Goal: Communication & Community: Share content

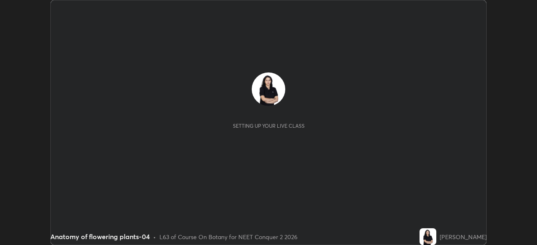
scroll to position [245, 537]
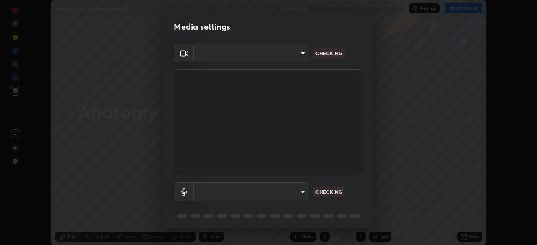
click at [302, 195] on body "Erase all Anatomy of flowering plants-04 Recording WAS SCHEDULED TO START AT 11…" at bounding box center [268, 122] width 537 height 245
type input "49997c5035a380d1e4bfd67072f4403f37fcfd6159da511fce73e868ba03c42c"
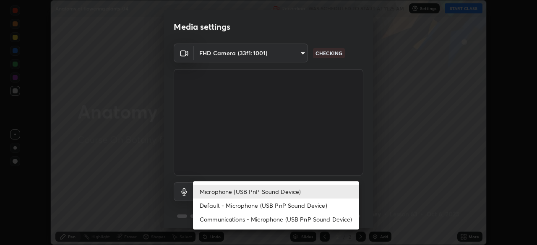
click at [305, 205] on li "Default - Microphone (USB PnP Sound Device)" at bounding box center [276, 206] width 166 height 14
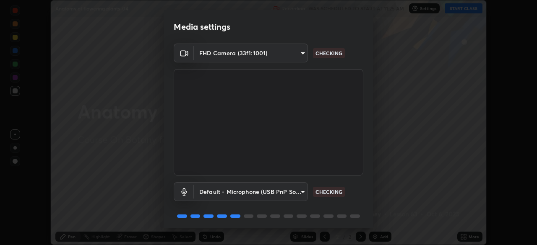
click at [294, 194] on body "Erase all Anatomy of flowering plants-04 Recording WAS SCHEDULED TO START AT 11…" at bounding box center [268, 122] width 537 height 245
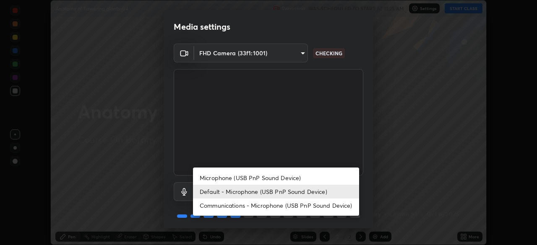
click at [302, 178] on li "Microphone (USB PnP Sound Device)" at bounding box center [276, 178] width 166 height 14
type input "b93cbfc37ea663615e2a2758e13d6489b429ad874a2ce90456402bbb4f5a5e7c"
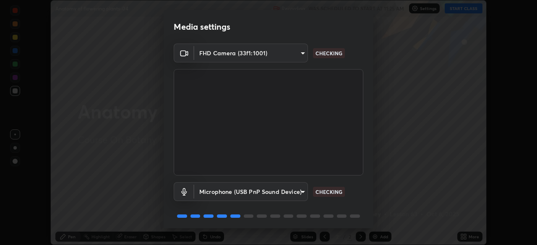
scroll to position [30, 0]
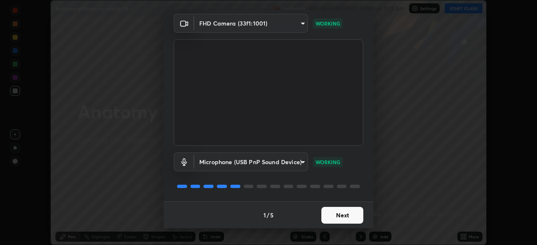
click at [349, 216] on button "Next" at bounding box center [342, 215] width 42 height 17
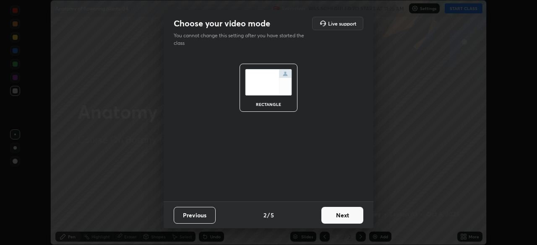
scroll to position [0, 0]
click at [349, 216] on button "Next" at bounding box center [342, 215] width 42 height 17
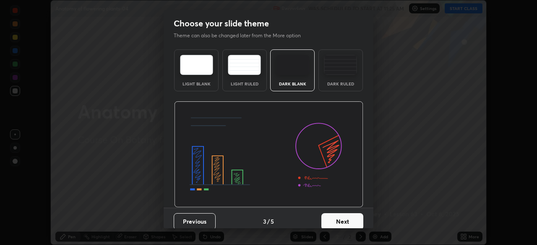
click at [349, 216] on button "Next" at bounding box center [342, 222] width 42 height 17
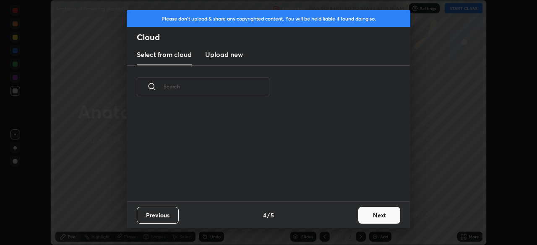
click at [360, 218] on button "Next" at bounding box center [379, 215] width 42 height 17
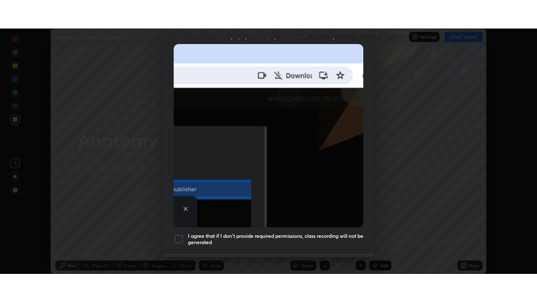
scroll to position [201, 0]
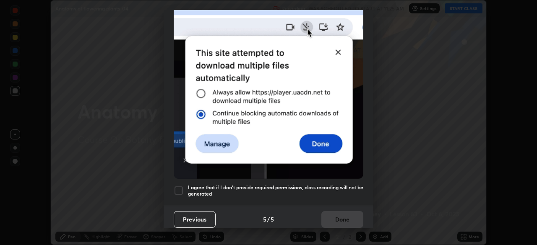
click at [341, 185] on h5 "I agree that if I don't provide required permissions, class recording will not …" at bounding box center [275, 191] width 175 height 13
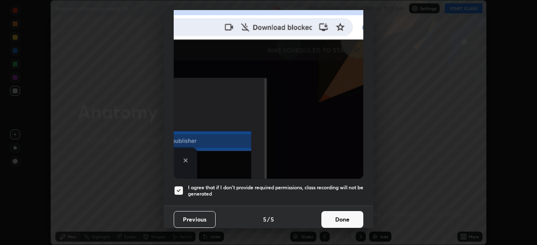
click at [339, 217] on button "Done" at bounding box center [342, 219] width 42 height 17
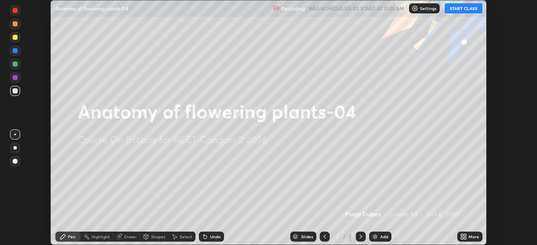
click at [462, 237] on icon at bounding box center [462, 238] width 2 height 2
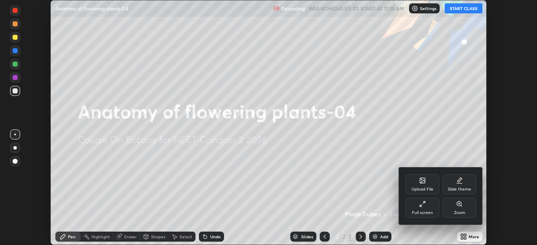
click at [428, 208] on div "Full screen" at bounding box center [423, 208] width 34 height 20
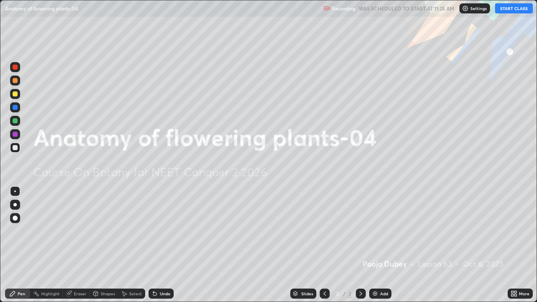
scroll to position [302, 537]
click at [506, 9] on button "START CLASS" at bounding box center [514, 8] width 38 height 10
click at [509, 245] on div "More" at bounding box center [520, 294] width 25 height 10
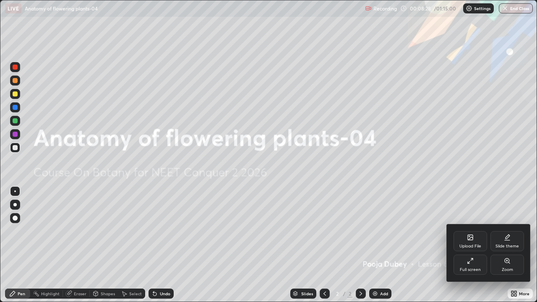
click at [469, 245] on div "Upload File" at bounding box center [470, 246] width 22 height 4
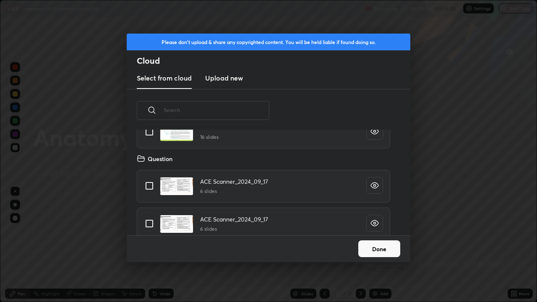
scroll to position [4664, 0]
click at [151, 132] on input "grid" at bounding box center [150, 132] width 18 height 18
checkbox input "true"
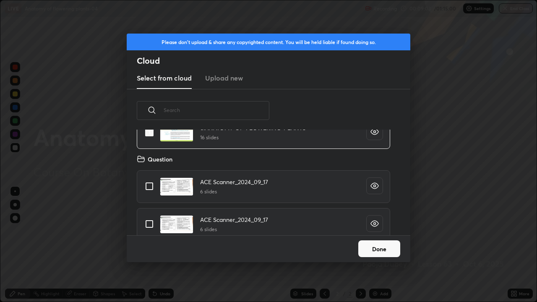
click at [363, 245] on button "Done" at bounding box center [379, 248] width 42 height 17
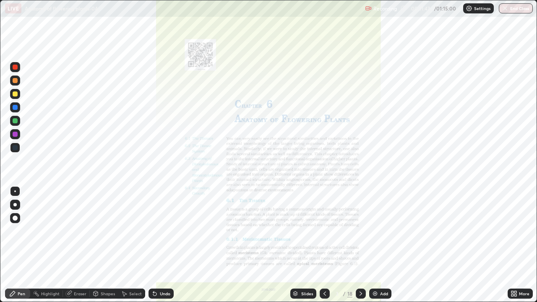
click at [306, 245] on div "Slides" at bounding box center [303, 294] width 26 height 10
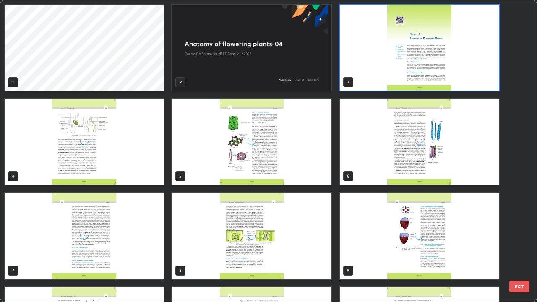
scroll to position [299, 532]
click at [376, 174] on img "grid" at bounding box center [419, 142] width 159 height 86
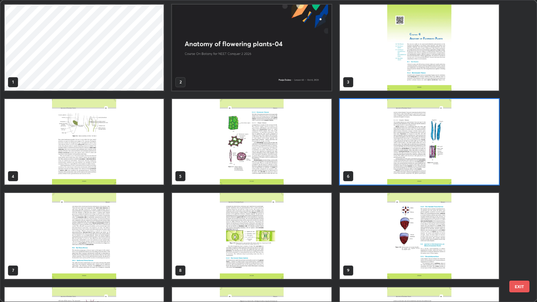
click at [376, 174] on img "grid" at bounding box center [419, 142] width 159 height 86
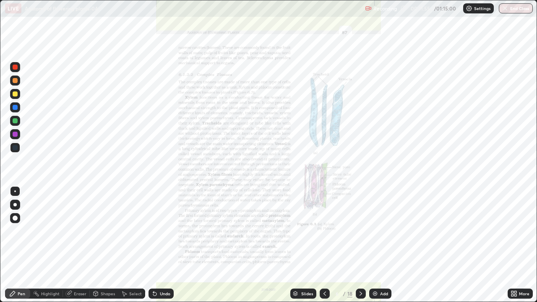
click at [301, 245] on div "Slides" at bounding box center [307, 294] width 12 height 4
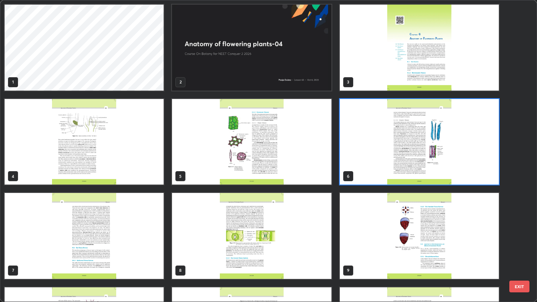
click at [301, 78] on img "grid" at bounding box center [251, 48] width 159 height 86
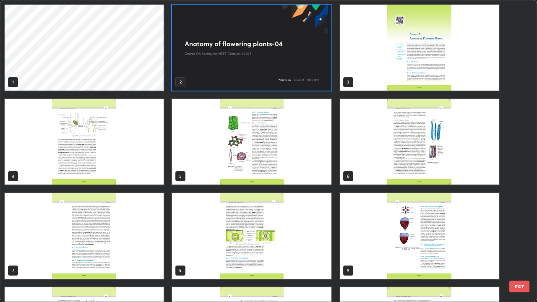
click at [302, 81] on img "grid" at bounding box center [251, 48] width 159 height 86
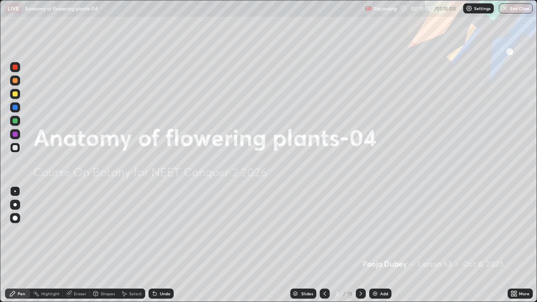
click at [380, 245] on div "Add" at bounding box center [384, 294] width 8 height 4
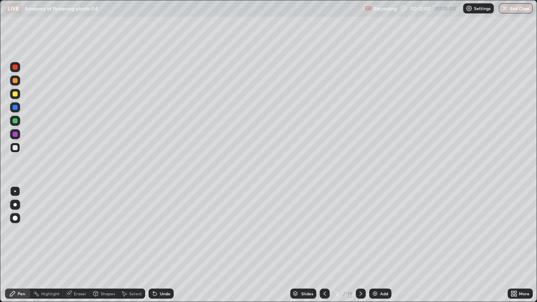
click at [16, 124] on div at bounding box center [15, 121] width 10 height 10
click at [167, 245] on div "Undo" at bounding box center [165, 294] width 10 height 4
click at [163, 245] on div "Undo" at bounding box center [165, 294] width 10 height 4
click at [16, 204] on div at bounding box center [14, 204] width 3 height 3
click at [18, 147] on div at bounding box center [15, 148] width 10 height 10
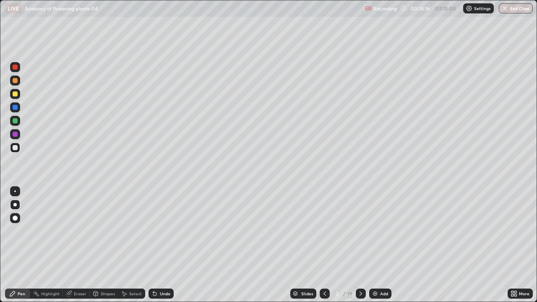
click at [167, 245] on div "Undo" at bounding box center [161, 294] width 25 height 10
click at [301, 245] on div "Slides" at bounding box center [307, 294] width 12 height 4
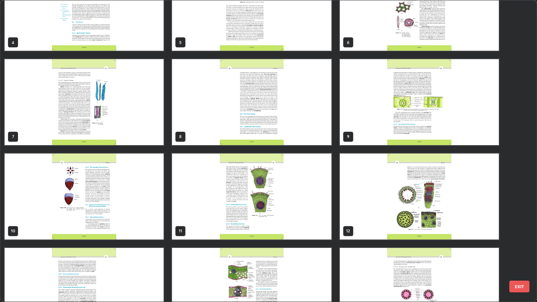
scroll to position [136, 0]
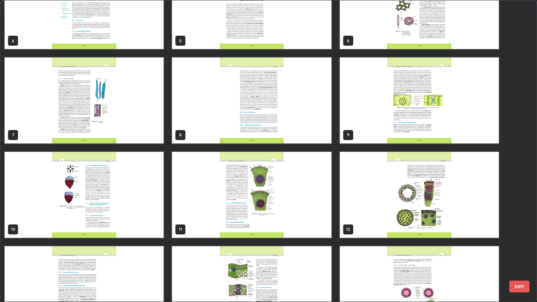
click at [139, 129] on img "grid" at bounding box center [84, 100] width 159 height 86
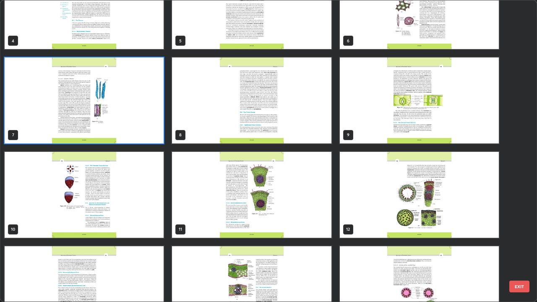
click at [140, 128] on img "grid" at bounding box center [84, 100] width 159 height 86
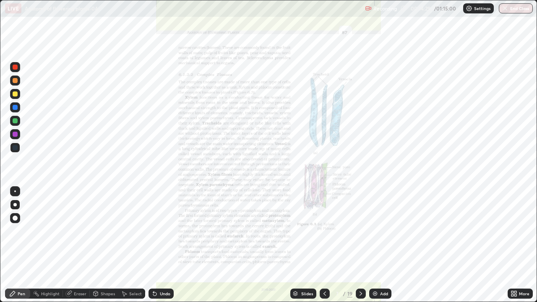
click at [142, 130] on img "grid" at bounding box center [84, 100] width 159 height 86
click at [511, 245] on icon at bounding box center [512, 295] width 2 height 2
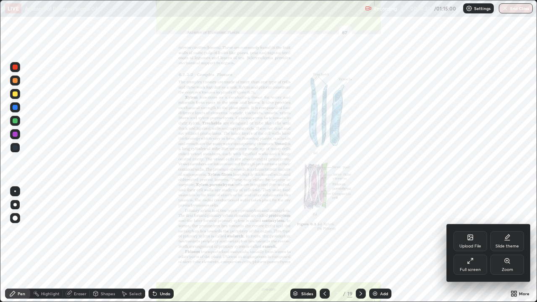
click at [514, 245] on div "Zoom" at bounding box center [507, 265] width 34 height 20
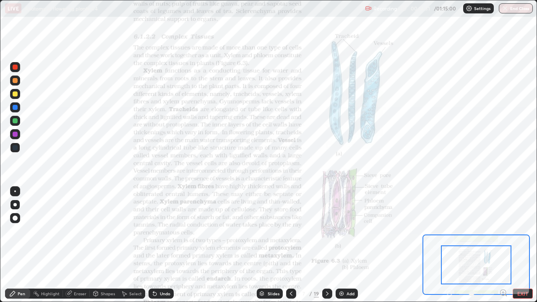
click at [502, 245] on div "Pen Highlight Eraser Shapes Select Undo Slides 7 / 19 Add EXIT" at bounding box center [268, 293] width 537 height 17
click at [502, 245] on icon at bounding box center [503, 292] width 2 height 0
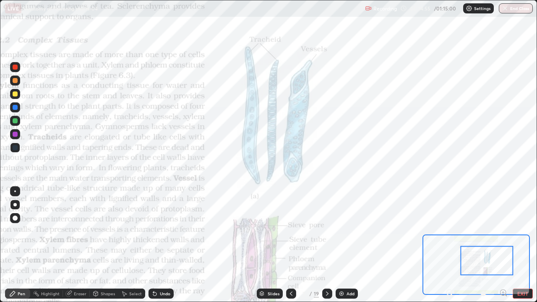
click at [267, 245] on div "Slides" at bounding box center [270, 294] width 26 height 10
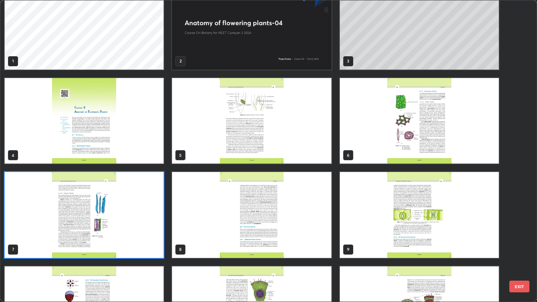
scroll to position [0, 0]
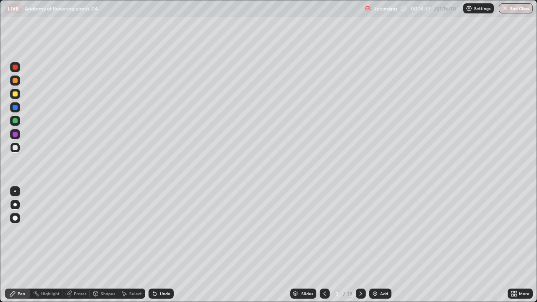
click at [386, 245] on div "Add" at bounding box center [384, 294] width 8 height 4
click at [384, 245] on div "Add" at bounding box center [385, 294] width 8 height 4
click at [19, 124] on div at bounding box center [15, 121] width 10 height 10
click at [16, 218] on div at bounding box center [15, 218] width 5 height 5
click at [15, 149] on div at bounding box center [15, 147] width 5 height 5
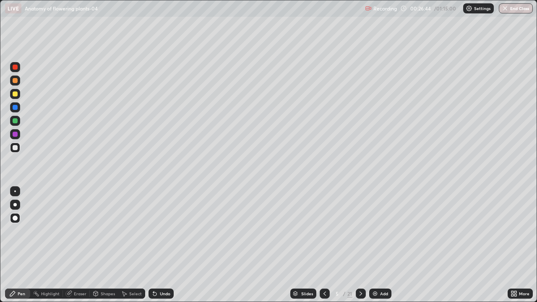
click at [384, 245] on div "Add" at bounding box center [384, 294] width 8 height 4
click at [309, 245] on div "Slides" at bounding box center [307, 294] width 12 height 4
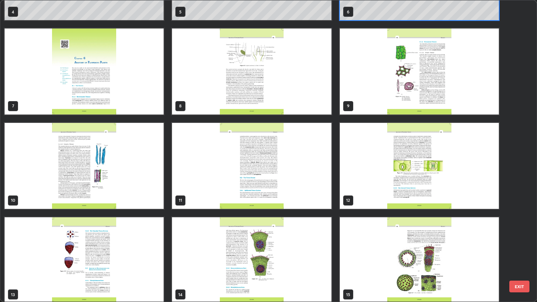
scroll to position [167, 0]
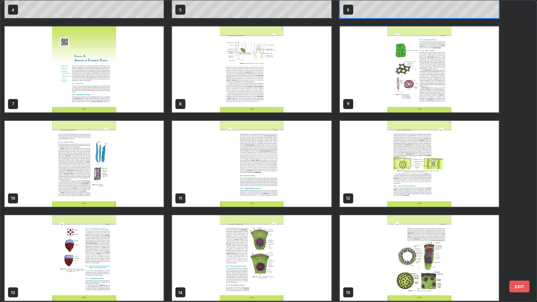
click at [157, 203] on img "grid" at bounding box center [84, 164] width 159 height 86
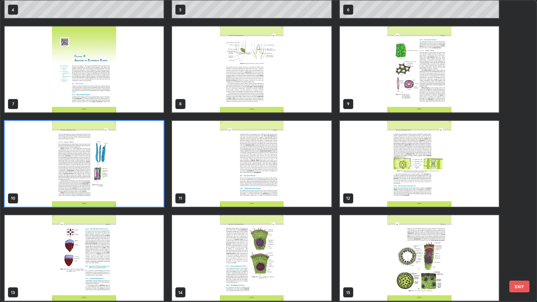
click at [157, 199] on img "grid" at bounding box center [84, 164] width 159 height 86
click at [161, 197] on img "grid" at bounding box center [84, 164] width 159 height 86
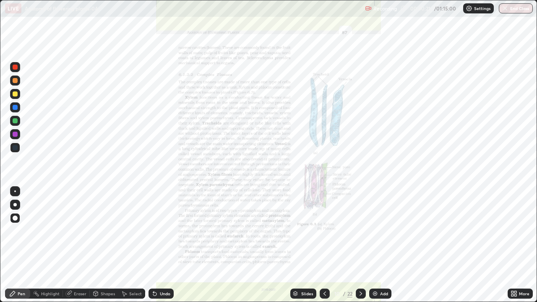
click at [525, 245] on div "More" at bounding box center [520, 294] width 25 height 10
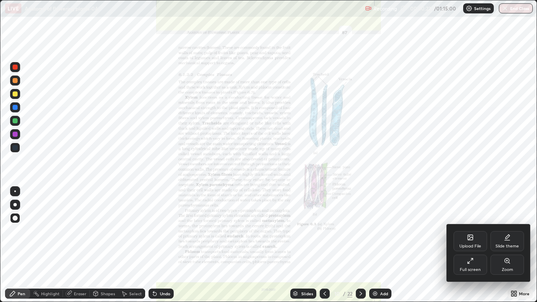
click at [514, 245] on div "Zoom" at bounding box center [507, 265] width 34 height 20
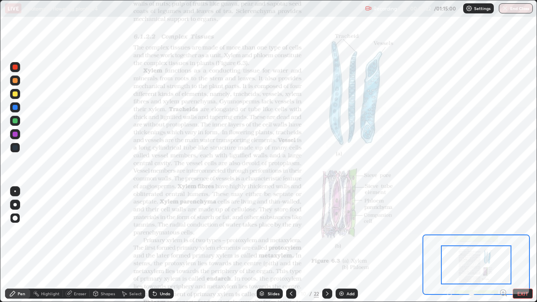
click at [503, 245] on icon at bounding box center [503, 292] width 2 height 0
click at [506, 245] on icon at bounding box center [506, 296] width 2 height 2
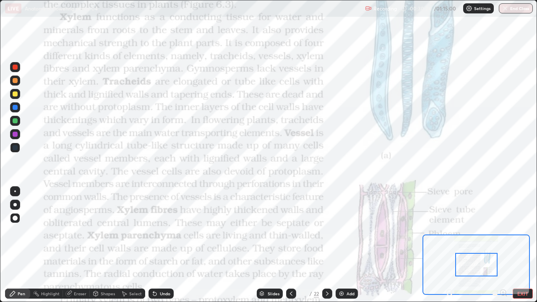
click at [482, 245] on div at bounding box center [476, 264] width 42 height 23
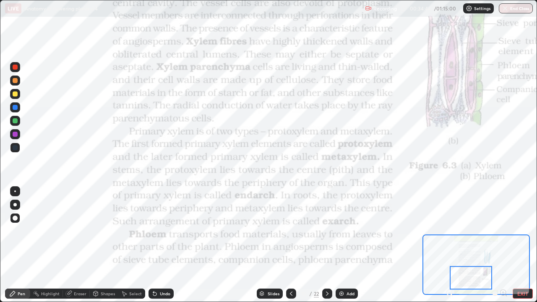
click at [276, 245] on div "Slides" at bounding box center [274, 294] width 12 height 4
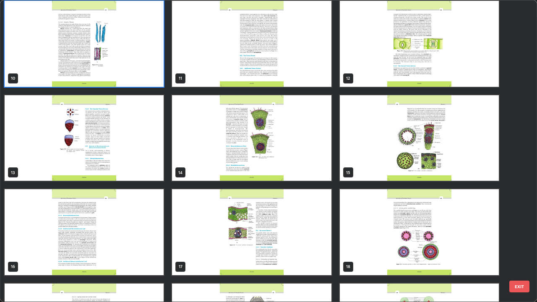
scroll to position [287, 0]
click at [317, 175] on img "grid" at bounding box center [251, 138] width 159 height 86
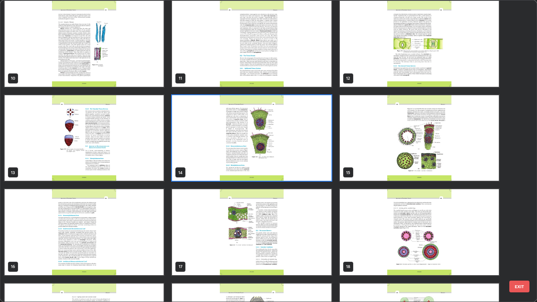
click at [319, 177] on img "grid" at bounding box center [251, 138] width 159 height 86
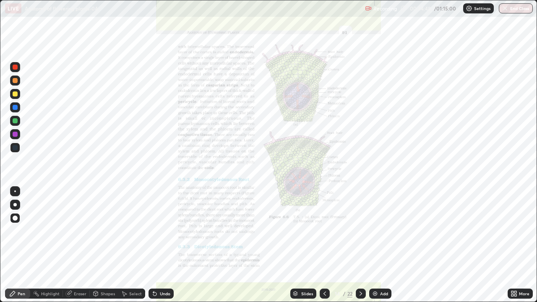
click at [361, 245] on div at bounding box center [361, 294] width 10 height 10
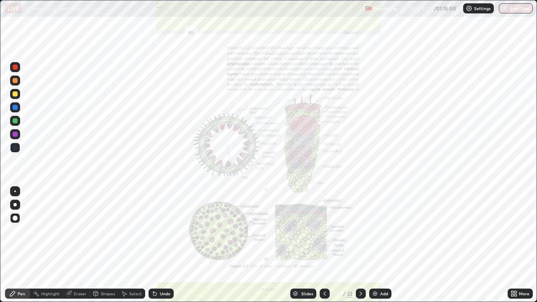
click at [324, 245] on icon at bounding box center [324, 294] width 3 height 4
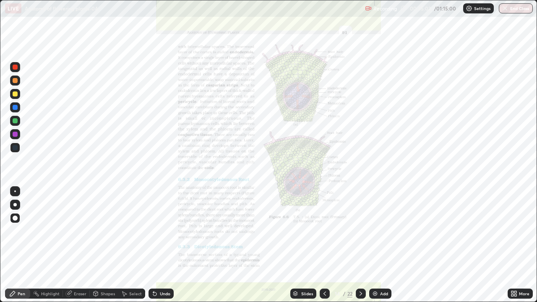
click at [310, 245] on div "Slides" at bounding box center [307, 294] width 12 height 4
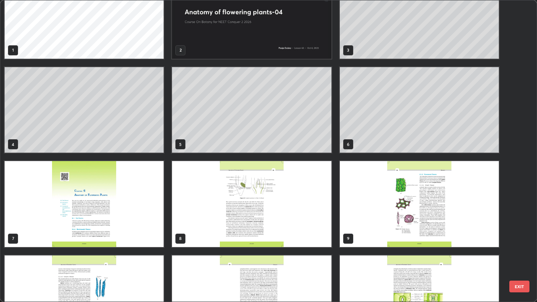
scroll to position [0, 0]
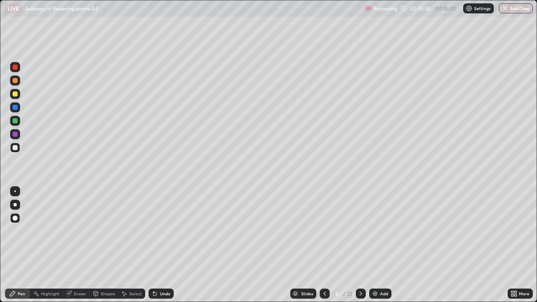
click at [386, 245] on div "Add" at bounding box center [380, 294] width 22 height 10
click at [162, 245] on div "Undo" at bounding box center [165, 294] width 10 height 4
click at [299, 245] on div "Slides" at bounding box center [303, 294] width 26 height 10
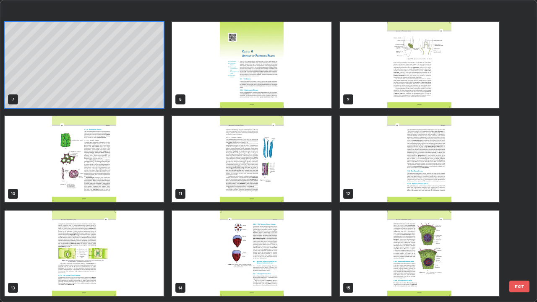
scroll to position [211, 0]
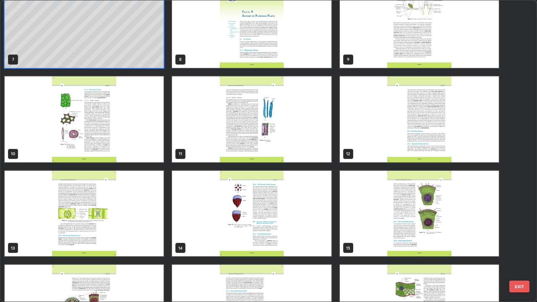
click at [251, 153] on img "grid" at bounding box center [251, 119] width 159 height 86
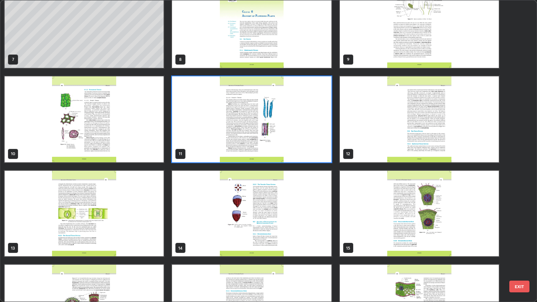
click at [248, 151] on img "grid" at bounding box center [251, 119] width 159 height 86
click at [247, 149] on img "grid" at bounding box center [251, 119] width 159 height 86
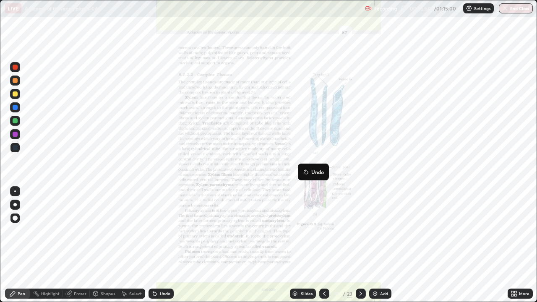
click at [294, 245] on icon at bounding box center [295, 293] width 4 height 2
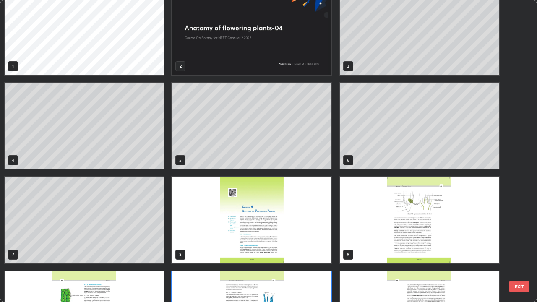
scroll to position [15, 0]
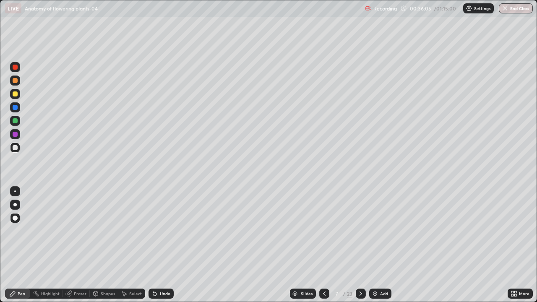
click at [74, 245] on div "Eraser" at bounding box center [80, 294] width 13 height 4
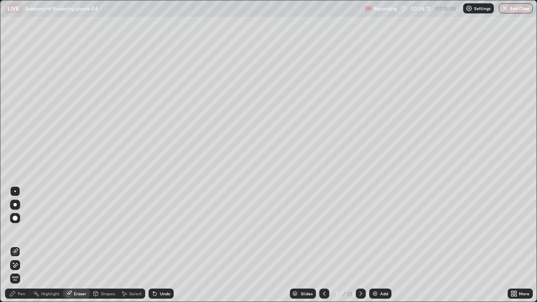
click at [16, 245] on icon at bounding box center [12, 293] width 7 height 7
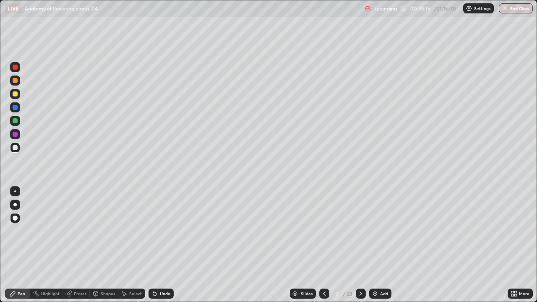
click at [29, 245] on div "Pen" at bounding box center [17, 294] width 25 height 10
click at [79, 245] on div "Eraser" at bounding box center [80, 294] width 13 height 4
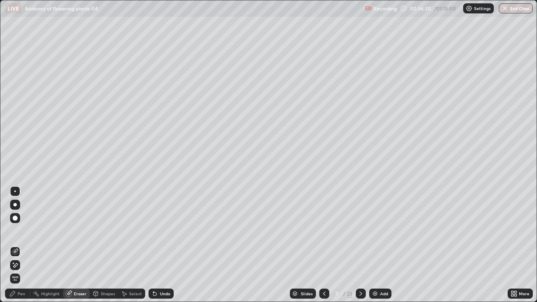
click at [12, 245] on icon at bounding box center [12, 293] width 7 height 7
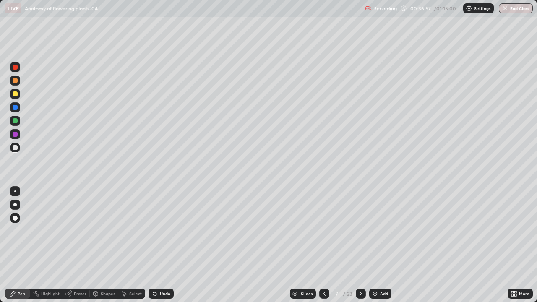
click at [81, 245] on div "Eraser" at bounding box center [80, 294] width 13 height 4
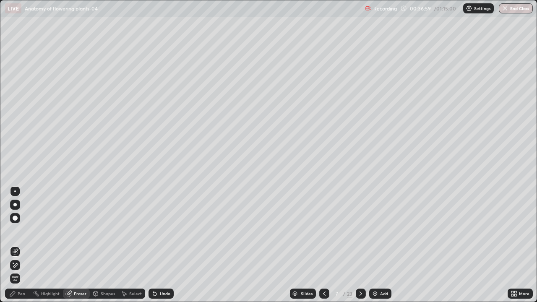
click at [14, 245] on div "Pen" at bounding box center [17, 294] width 25 height 10
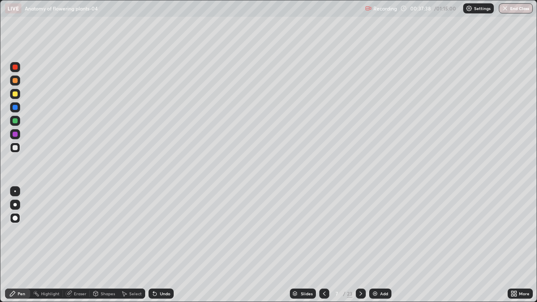
click at [18, 124] on div at bounding box center [15, 121] width 10 height 10
click at [16, 107] on div at bounding box center [15, 107] width 5 height 5
click at [308, 245] on div "Slides" at bounding box center [307, 294] width 12 height 4
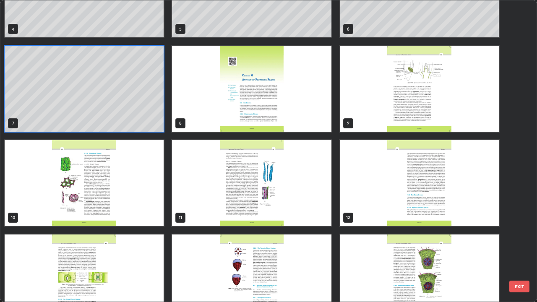
scroll to position [148, 0]
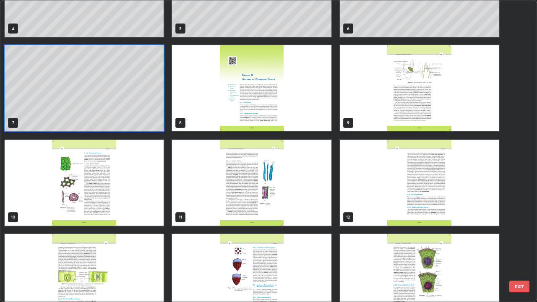
click at [320, 211] on img "grid" at bounding box center [251, 183] width 159 height 86
click at [318, 213] on img "grid" at bounding box center [251, 183] width 159 height 86
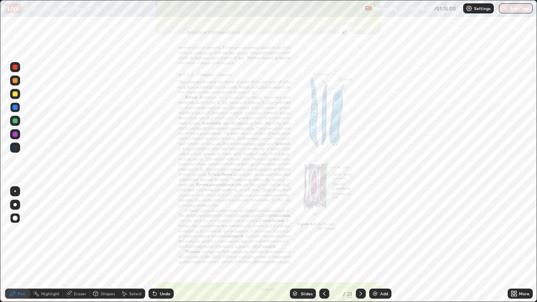
click at [321, 211] on img "grid" at bounding box center [251, 183] width 159 height 86
click at [515, 245] on icon at bounding box center [515, 292] width 2 height 2
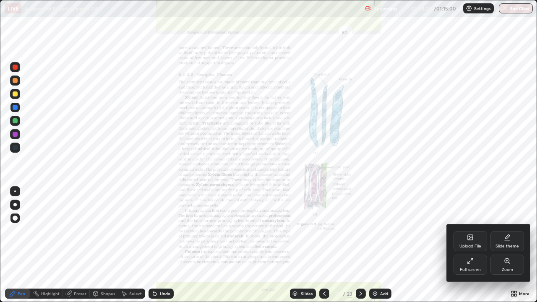
click at [514, 245] on div "Zoom" at bounding box center [507, 265] width 34 height 20
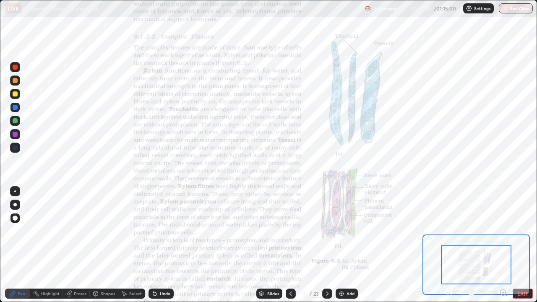
click at [506, 245] on icon at bounding box center [506, 296] width 2 height 2
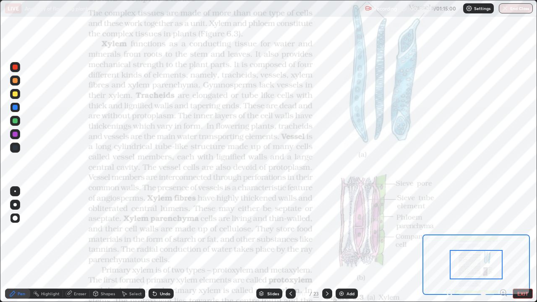
click at [503, 245] on icon at bounding box center [503, 292] width 2 height 0
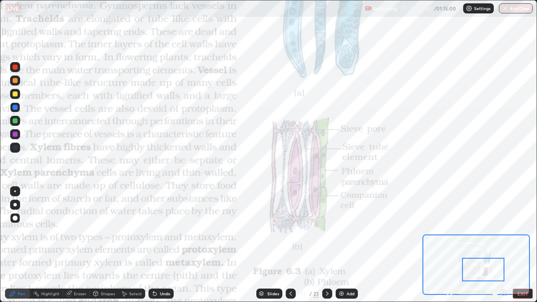
click at [275, 245] on div "Slides" at bounding box center [269, 294] width 26 height 10
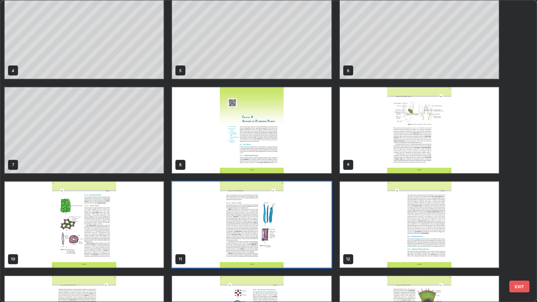
scroll to position [105, 0]
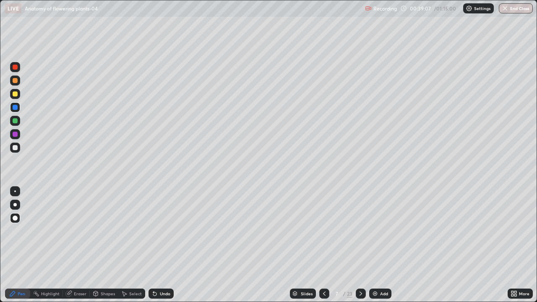
click at [308, 245] on div "Slides" at bounding box center [303, 294] width 26 height 10
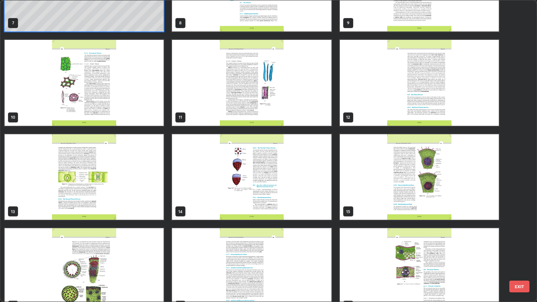
scroll to position [248, 0]
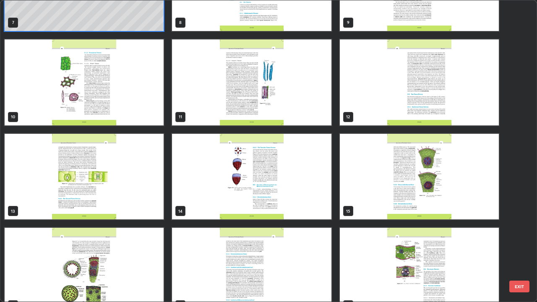
click at [319, 119] on img "grid" at bounding box center [251, 82] width 159 height 86
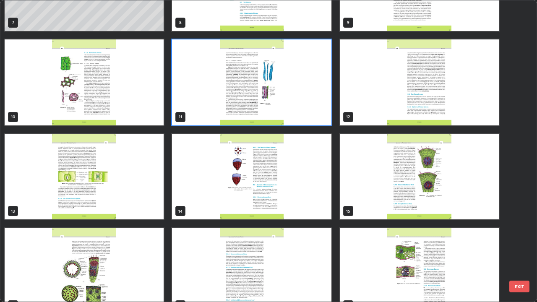
click at [321, 116] on img "grid" at bounding box center [251, 82] width 159 height 86
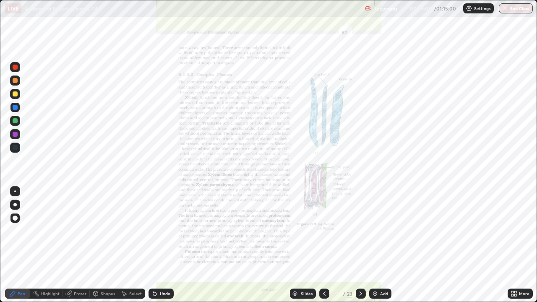
click at [324, 116] on img "grid" at bounding box center [251, 82] width 159 height 86
click at [519, 245] on div "More" at bounding box center [524, 294] width 10 height 4
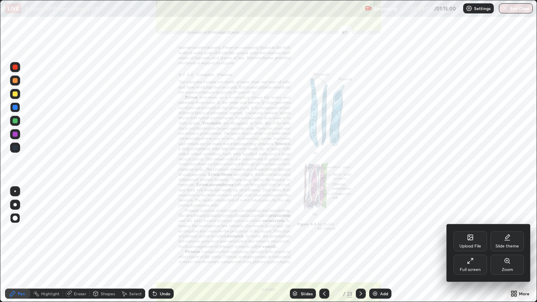
click at [513, 245] on div "Zoom" at bounding box center [507, 265] width 34 height 20
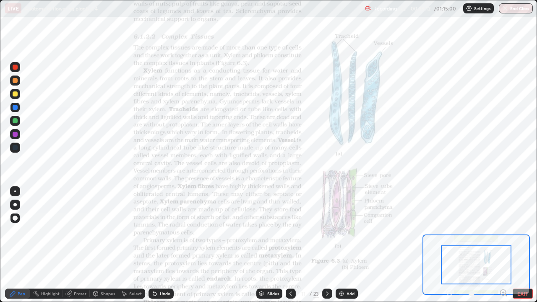
click at [503, 245] on icon at bounding box center [503, 292] width 2 height 0
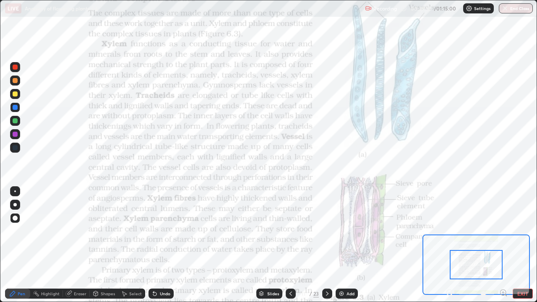
click at [503, 245] on icon at bounding box center [503, 292] width 2 height 0
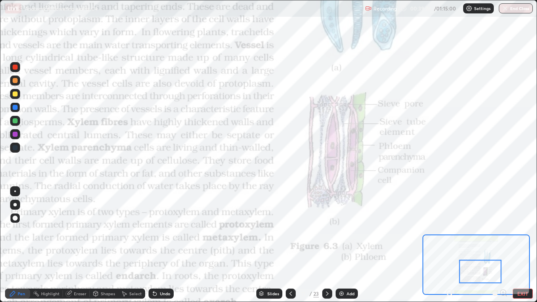
click at [273, 245] on div "Slides" at bounding box center [273, 294] width 12 height 4
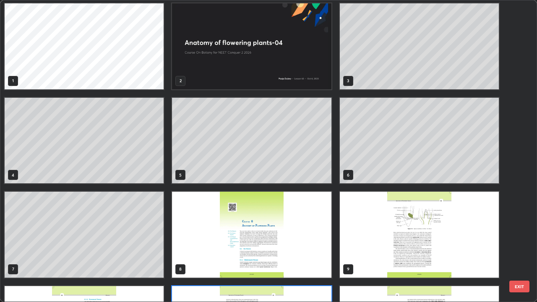
scroll to position [2, 0]
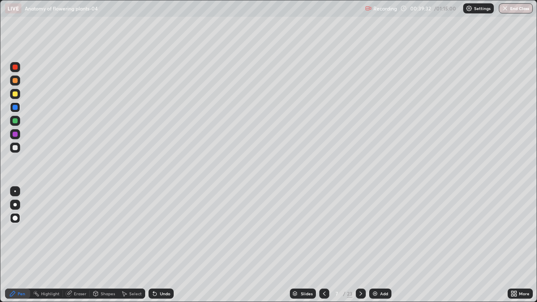
click at [161, 245] on div "Undo" at bounding box center [165, 294] width 10 height 4
click at [155, 245] on icon at bounding box center [154, 293] width 3 height 3
click at [154, 245] on icon at bounding box center [154, 293] width 3 height 3
click at [152, 245] on div "Undo" at bounding box center [161, 294] width 25 height 10
click at [154, 245] on icon at bounding box center [154, 293] width 3 height 3
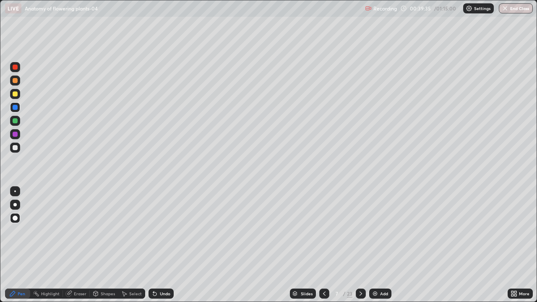
click at [151, 245] on div "Undo" at bounding box center [161, 294] width 25 height 10
click at [152, 245] on icon at bounding box center [154, 293] width 7 height 7
click at [154, 245] on icon at bounding box center [154, 293] width 3 height 3
click at [303, 245] on div "Slides" at bounding box center [307, 294] width 12 height 4
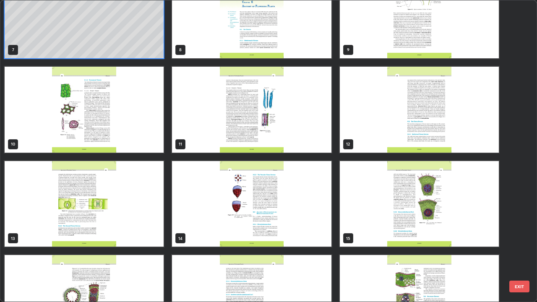
scroll to position [223, 0]
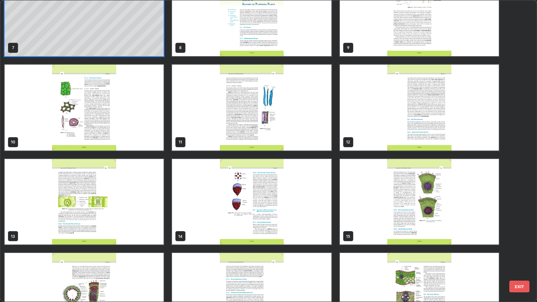
click at [315, 149] on img "grid" at bounding box center [251, 108] width 159 height 86
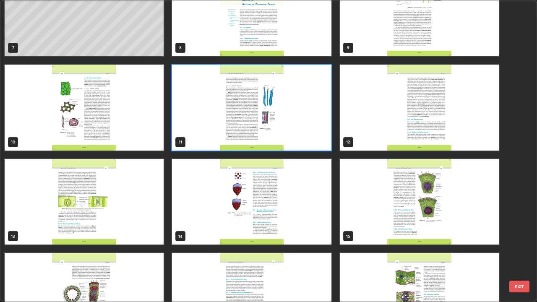
click at [313, 146] on img "grid" at bounding box center [251, 108] width 159 height 86
click at [308, 149] on img "grid" at bounding box center [251, 108] width 159 height 86
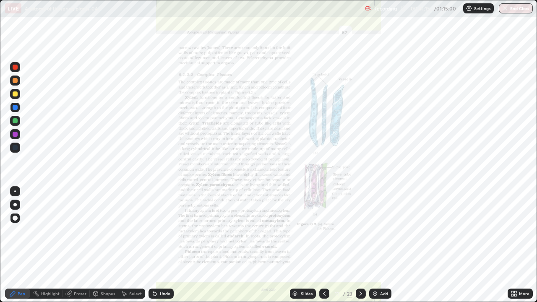
click at [518, 245] on div "More" at bounding box center [520, 294] width 25 height 10
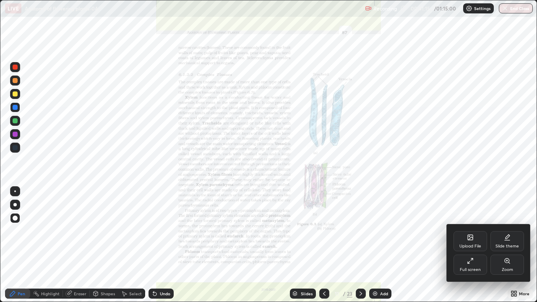
click at [514, 245] on div "Zoom" at bounding box center [507, 265] width 34 height 20
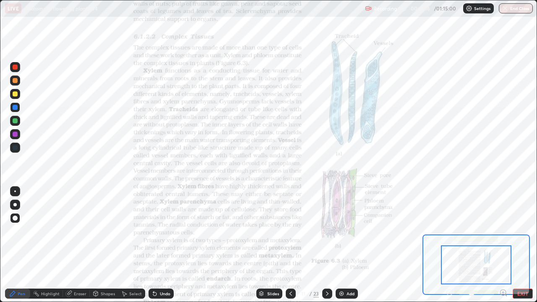
click at [506, 245] on icon at bounding box center [506, 296] width 2 height 2
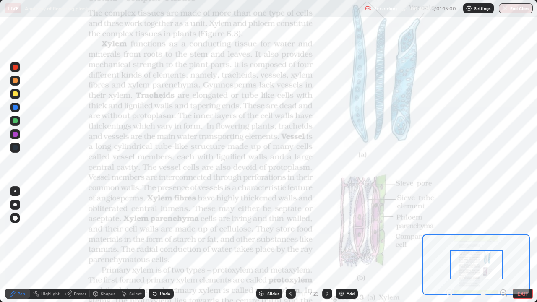
click at [503, 245] on icon at bounding box center [503, 292] width 2 height 0
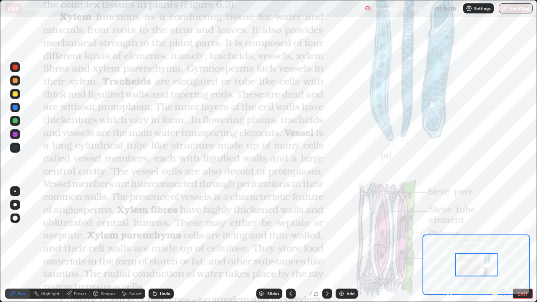
click at [486, 245] on div at bounding box center [476, 264] width 42 height 23
click at [270, 245] on div "Slides" at bounding box center [273, 294] width 12 height 4
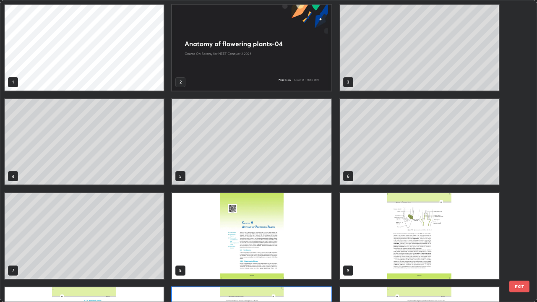
scroll to position [1, 0]
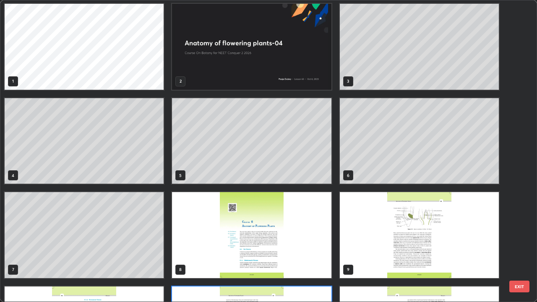
click at [349, 198] on img "grid" at bounding box center [419, 235] width 159 height 86
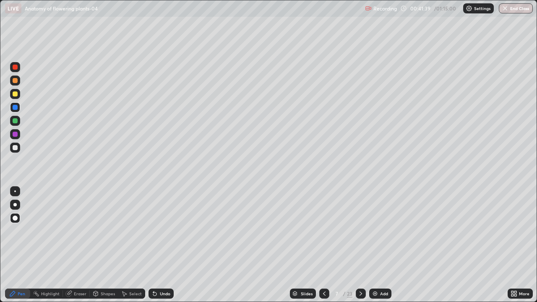
click at [161, 245] on div "Undo" at bounding box center [165, 294] width 10 height 4
click at [163, 245] on div "Undo" at bounding box center [165, 294] width 10 height 4
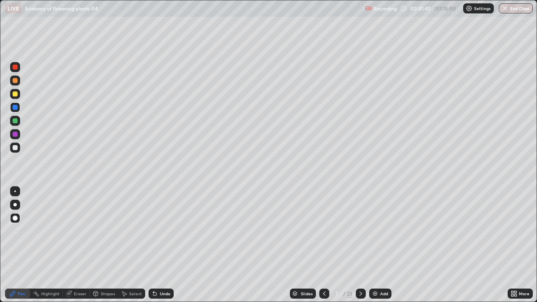
click at [163, 245] on div "Undo" at bounding box center [165, 294] width 10 height 4
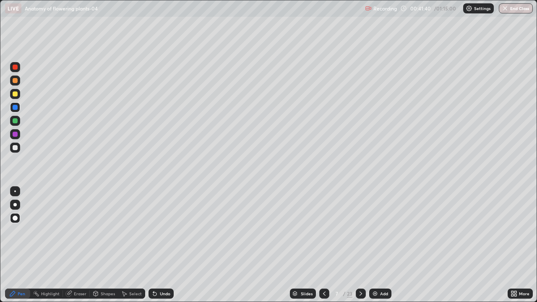
click at [163, 245] on div "Undo" at bounding box center [165, 294] width 10 height 4
click at [164, 245] on div "Undo" at bounding box center [165, 294] width 10 height 4
click at [163, 245] on div "Undo" at bounding box center [161, 294] width 25 height 10
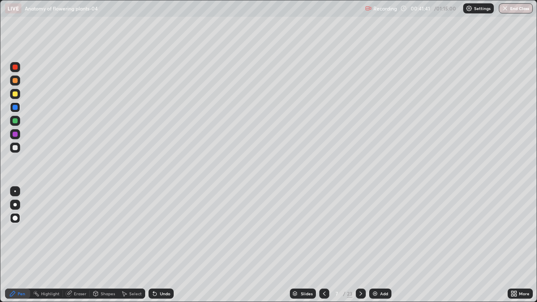
click at [163, 245] on div "Undo" at bounding box center [161, 294] width 25 height 10
click at [162, 245] on div "Undo" at bounding box center [161, 294] width 25 height 10
click at [163, 245] on div "Undo" at bounding box center [161, 294] width 25 height 10
click at [164, 245] on div "Undo" at bounding box center [161, 294] width 25 height 10
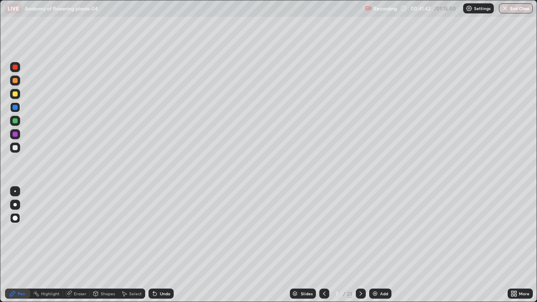
click at [164, 245] on div "Undo" at bounding box center [161, 294] width 25 height 10
click at [163, 245] on div "Undo" at bounding box center [161, 294] width 25 height 10
click at [165, 245] on div "Undo" at bounding box center [161, 294] width 25 height 10
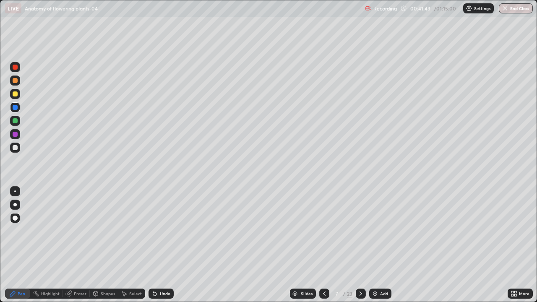
click at [165, 245] on div "Undo" at bounding box center [161, 294] width 25 height 10
click at [166, 245] on div "Undo" at bounding box center [161, 294] width 25 height 10
click at [167, 245] on div "Undo" at bounding box center [161, 294] width 25 height 10
click at [165, 245] on div "Undo" at bounding box center [161, 294] width 25 height 10
click at [15, 245] on icon at bounding box center [12, 293] width 7 height 7
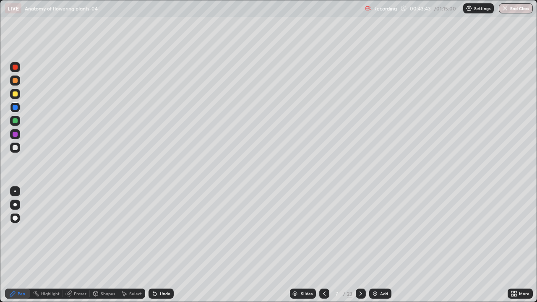
click at [161, 245] on div "Undo" at bounding box center [165, 294] width 10 height 4
click at [161, 245] on div "Undo" at bounding box center [161, 294] width 25 height 10
click at [162, 245] on div "Undo" at bounding box center [161, 294] width 25 height 10
click at [161, 245] on div "Undo" at bounding box center [159, 293] width 29 height 17
click at [161, 245] on div "Undo" at bounding box center [161, 294] width 25 height 10
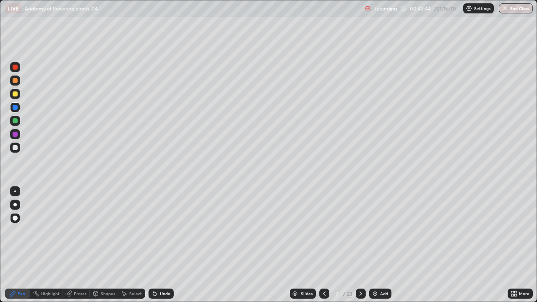
click at [154, 245] on icon at bounding box center [154, 293] width 3 height 3
click at [153, 245] on icon at bounding box center [153, 292] width 1 height 1
click at [156, 245] on icon at bounding box center [154, 293] width 7 height 7
click at [154, 245] on icon at bounding box center [154, 293] width 7 height 7
click at [153, 245] on icon at bounding box center [153, 292] width 1 height 1
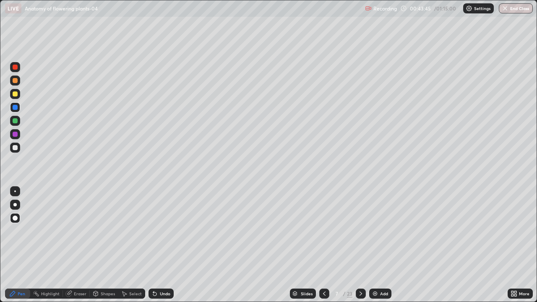
click at [153, 245] on icon at bounding box center [153, 292] width 1 height 1
click at [18, 245] on div "Pen" at bounding box center [22, 294] width 8 height 4
click at [73, 245] on div "Eraser" at bounding box center [76, 294] width 27 height 10
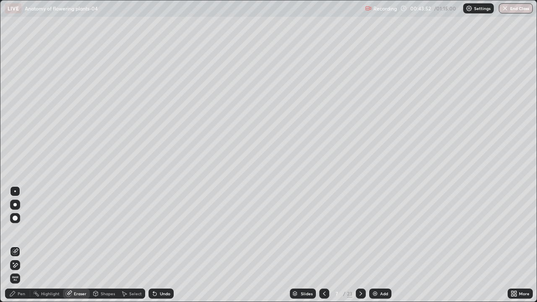
click at [12, 245] on icon at bounding box center [12, 293] width 7 height 7
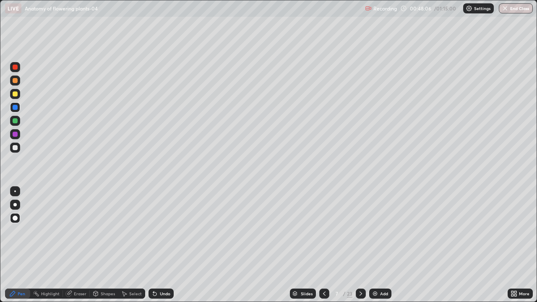
click at [75, 245] on div "Eraser" at bounding box center [80, 294] width 13 height 4
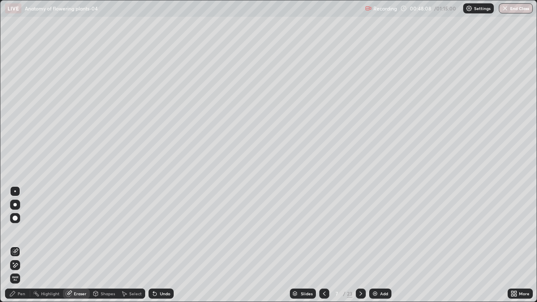
click at [11, 245] on icon at bounding box center [12, 293] width 7 height 7
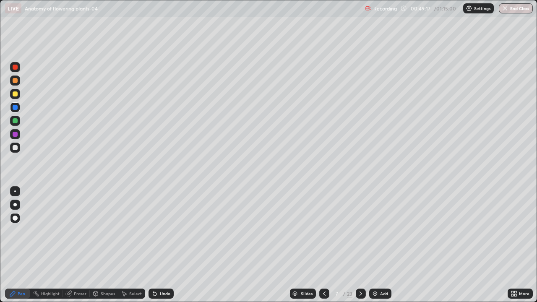
click at [308, 245] on div "Slides" at bounding box center [307, 294] width 12 height 4
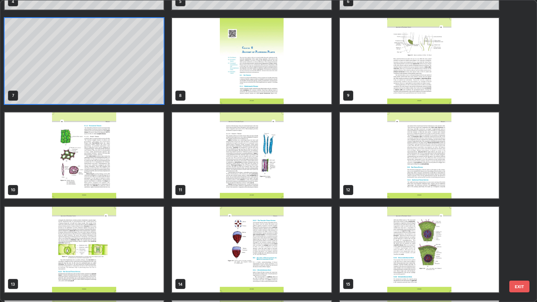
scroll to position [195, 0]
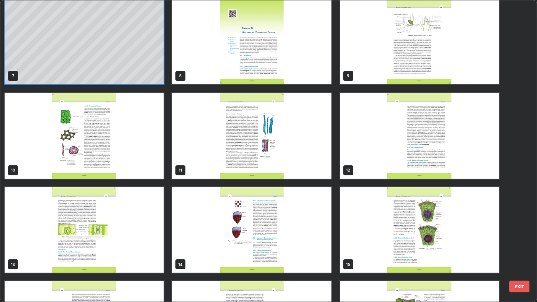
click at [371, 164] on img "grid" at bounding box center [419, 136] width 159 height 86
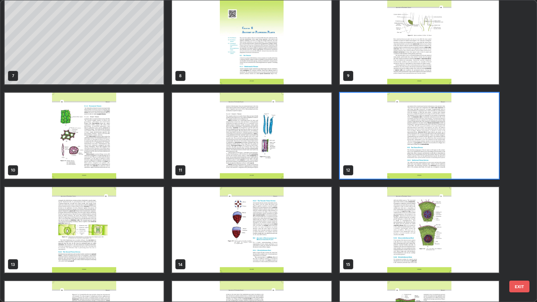
click at [373, 167] on img "grid" at bounding box center [419, 136] width 159 height 86
click at [378, 166] on img "grid" at bounding box center [419, 136] width 159 height 86
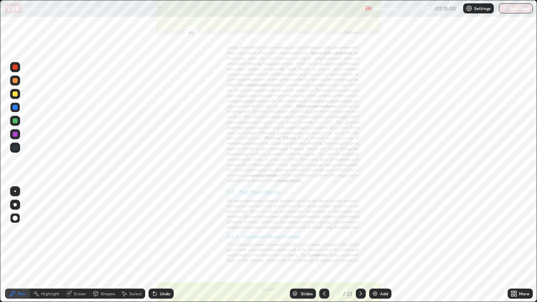
click at [517, 245] on div "More" at bounding box center [520, 294] width 25 height 10
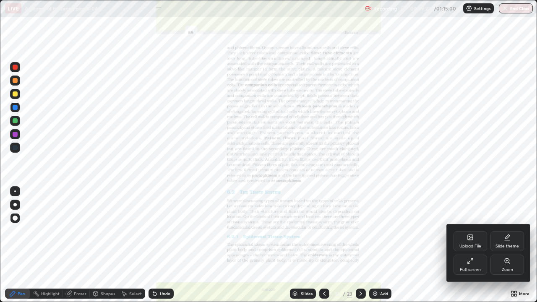
click at [512, 245] on div "Zoom" at bounding box center [507, 265] width 34 height 20
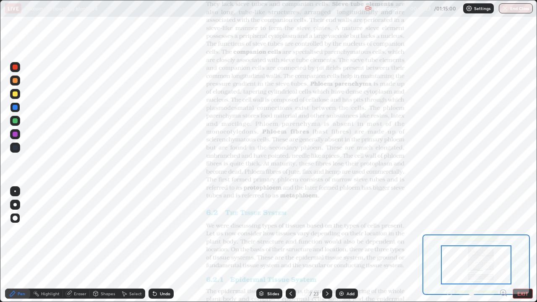
click at [506, 245] on icon at bounding box center [506, 296] width 2 height 2
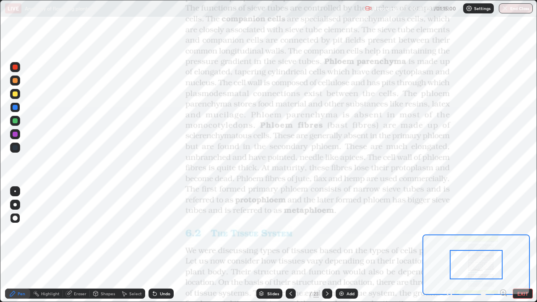
click at [506, 245] on icon at bounding box center [506, 296] width 2 height 2
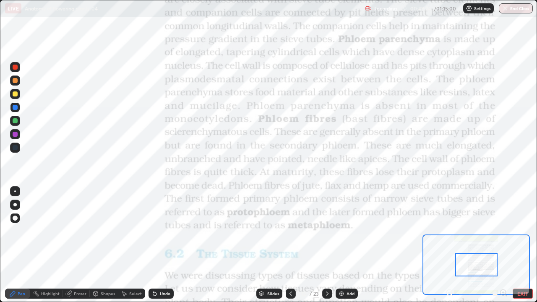
click at [491, 245] on div at bounding box center [476, 264] width 42 height 23
click at [291, 245] on icon at bounding box center [290, 293] width 7 height 7
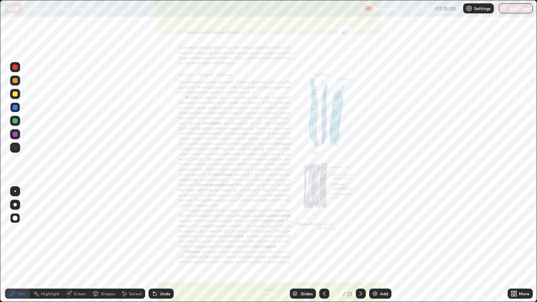
click at [306, 245] on div "Slides" at bounding box center [307, 294] width 12 height 4
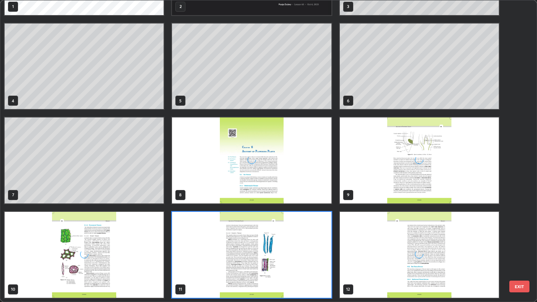
scroll to position [299, 532]
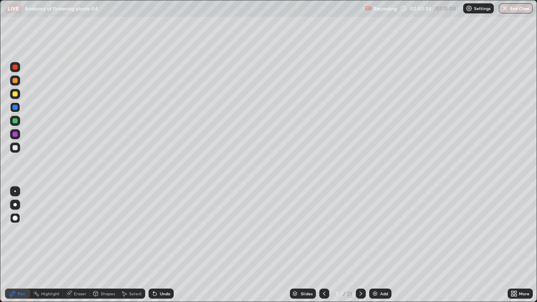
click at [385, 245] on div "Add" at bounding box center [384, 294] width 8 height 4
click at [324, 245] on icon at bounding box center [324, 294] width 3 height 4
click at [386, 245] on div "Add" at bounding box center [384, 294] width 8 height 4
click at [153, 245] on icon at bounding box center [153, 292] width 1 height 1
click at [16, 209] on div at bounding box center [15, 205] width 10 height 10
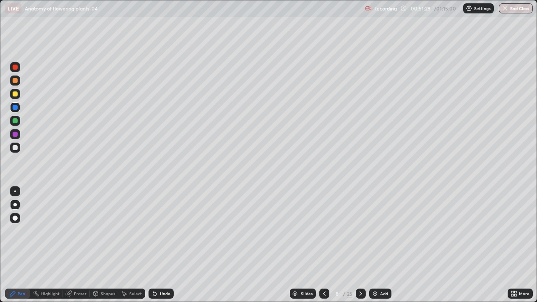
click at [159, 245] on div "Undo" at bounding box center [161, 294] width 25 height 10
click at [387, 245] on div "Add" at bounding box center [384, 294] width 8 height 4
click at [18, 147] on div at bounding box center [15, 148] width 10 height 10
click at [164, 245] on div "Undo" at bounding box center [161, 294] width 25 height 10
click at [158, 245] on div "Undo" at bounding box center [161, 294] width 25 height 10
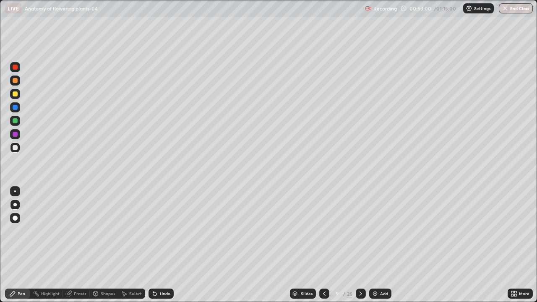
click at [158, 245] on div "Undo" at bounding box center [161, 294] width 25 height 10
click at [154, 245] on icon at bounding box center [154, 293] width 3 height 3
click at [156, 245] on icon at bounding box center [154, 293] width 7 height 7
click at [313, 245] on div "Slides" at bounding box center [303, 294] width 26 height 10
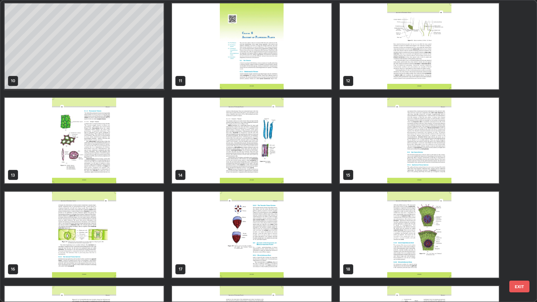
scroll to position [288, 0]
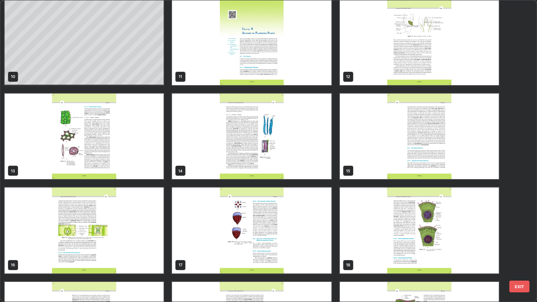
click at [323, 176] on img "grid" at bounding box center [251, 137] width 159 height 86
click at [320, 177] on img "grid" at bounding box center [251, 137] width 159 height 86
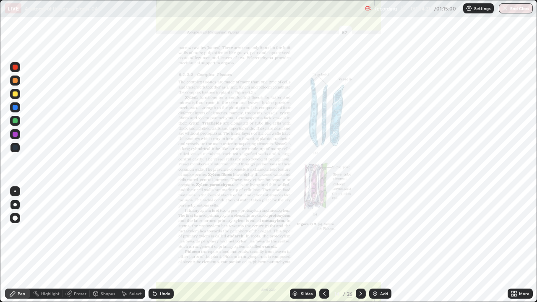
click at [323, 174] on img "grid" at bounding box center [251, 137] width 159 height 86
click at [516, 245] on icon at bounding box center [515, 295] width 2 height 2
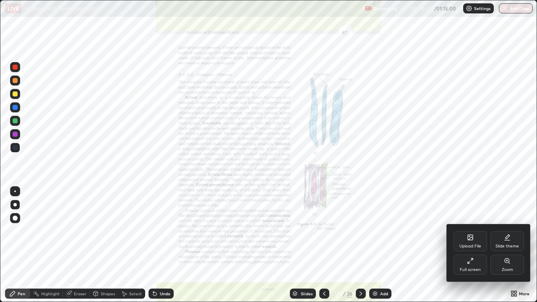
click at [368, 245] on div at bounding box center [268, 151] width 537 height 302
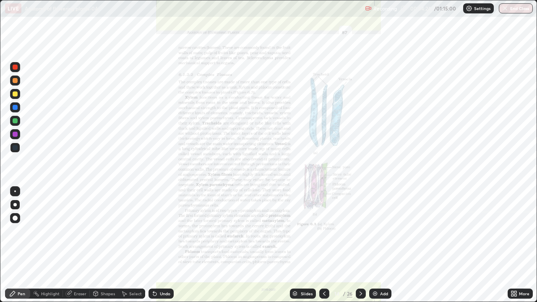
click at [360, 245] on icon at bounding box center [361, 294] width 3 height 4
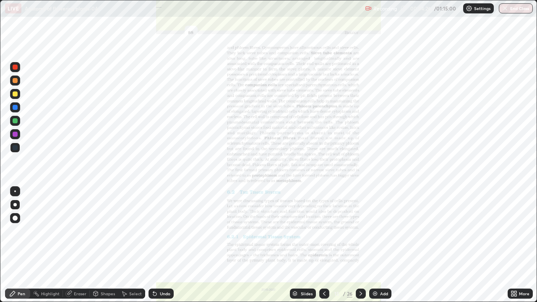
click at [521, 245] on div "More" at bounding box center [524, 294] width 10 height 4
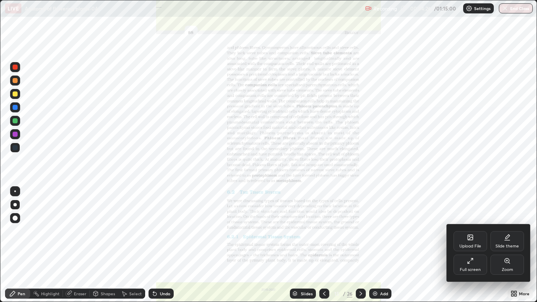
click at [508, 245] on div "Zoom" at bounding box center [507, 270] width 11 height 4
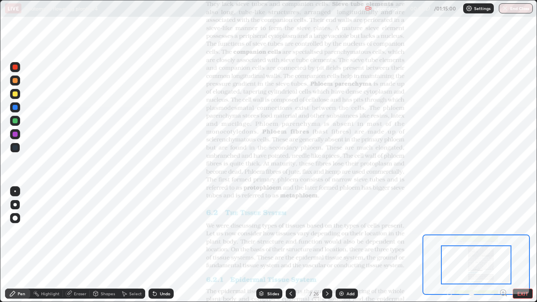
click at [503, 245] on icon at bounding box center [503, 292] width 2 height 0
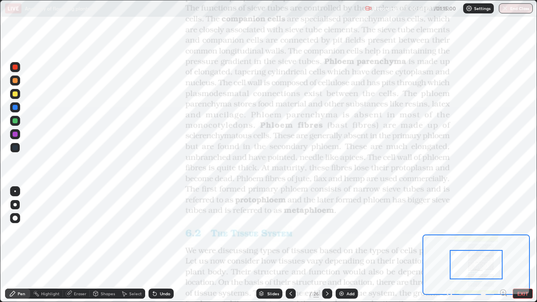
click at [503, 245] on icon at bounding box center [503, 292] width 2 height 0
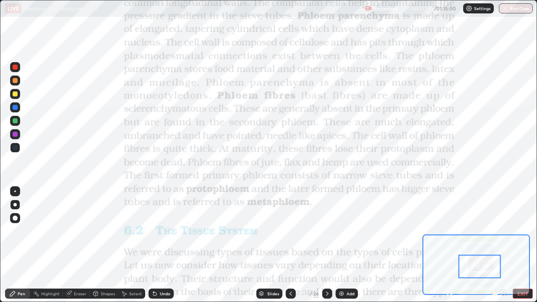
click at [274, 245] on div "Slides" at bounding box center [269, 294] width 26 height 10
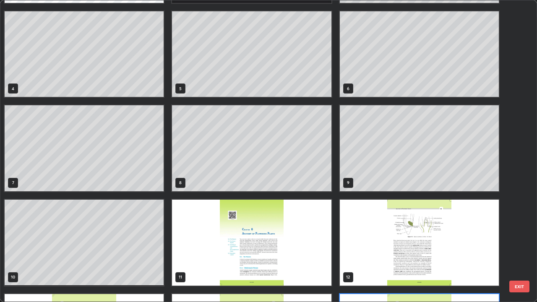
scroll to position [83, 0]
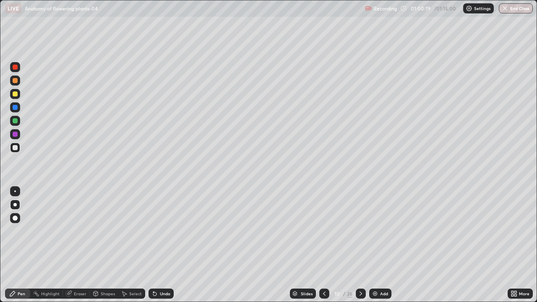
click at [388, 245] on div "Add" at bounding box center [384, 294] width 8 height 4
click at [161, 245] on div "Undo" at bounding box center [165, 294] width 10 height 4
click at [160, 245] on div "Undo" at bounding box center [165, 294] width 10 height 4
click at [310, 245] on div "Slides" at bounding box center [307, 294] width 12 height 4
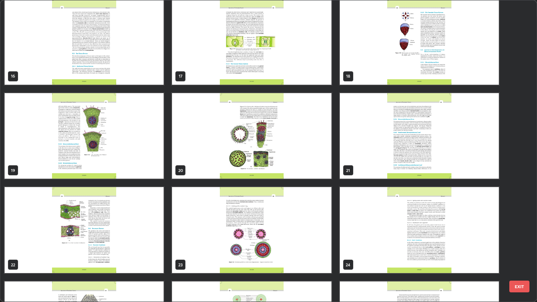
scroll to position [489, 0]
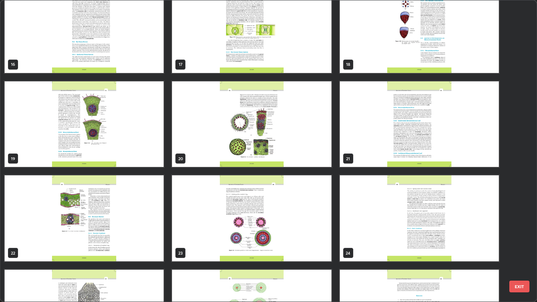
click at [375, 162] on img "grid" at bounding box center [419, 124] width 159 height 86
click at [375, 160] on img "grid" at bounding box center [419, 124] width 159 height 86
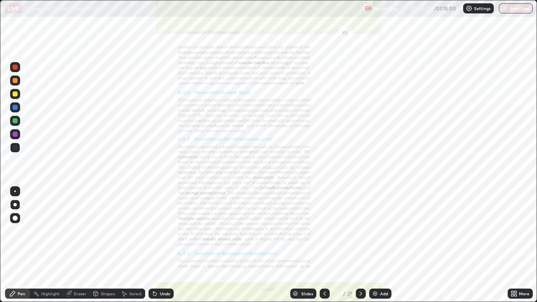
click at [378, 158] on img "grid" at bounding box center [419, 124] width 159 height 86
click at [510, 12] on button "End Class" at bounding box center [516, 8] width 34 height 10
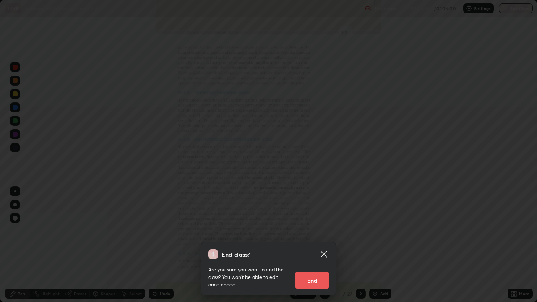
click at [393, 211] on div "End class? Are you sure you want to end the class? You won’t be able to edit on…" at bounding box center [268, 151] width 537 height 302
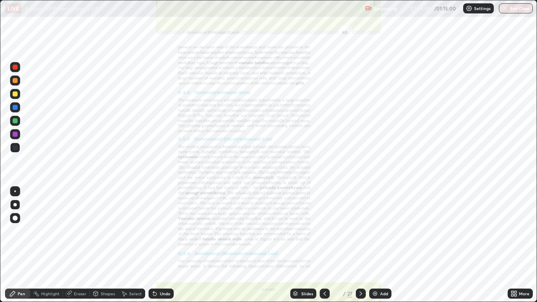
click at [510, 8] on button "End Class" at bounding box center [516, 8] width 34 height 10
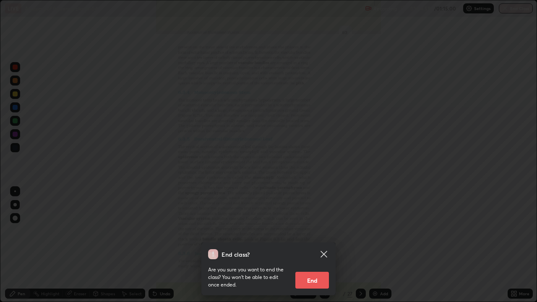
click at [315, 245] on button "End" at bounding box center [312, 280] width 34 height 17
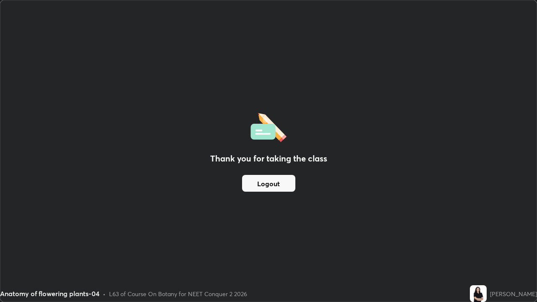
click at [257, 186] on button "Logout" at bounding box center [268, 183] width 53 height 17
